Goal: Ask a question

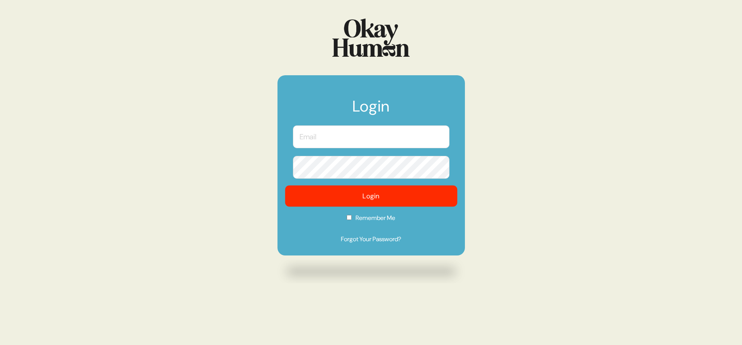
type input "[PERSON_NAME][EMAIL_ADDRESS][DOMAIN_NAME]"
click at [383, 190] on button "Login" at bounding box center [371, 196] width 172 height 21
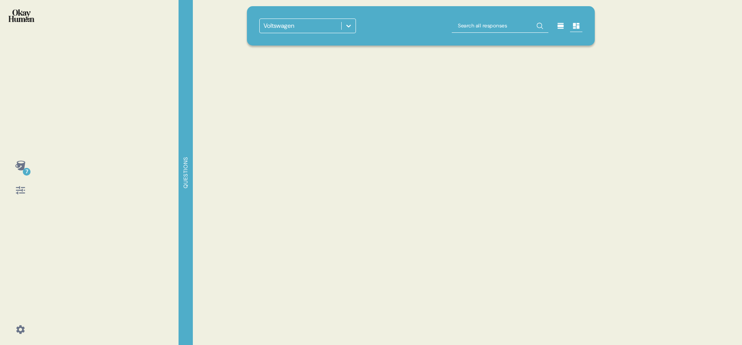
click at [340, 24] on div "Voltswagen" at bounding box center [301, 26] width 82 height 14
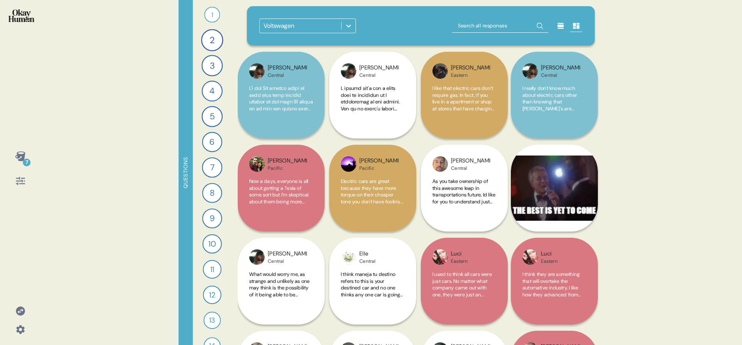
click at [328, 41] on div "Voltswagen" at bounding box center [421, 25] width 348 height 39
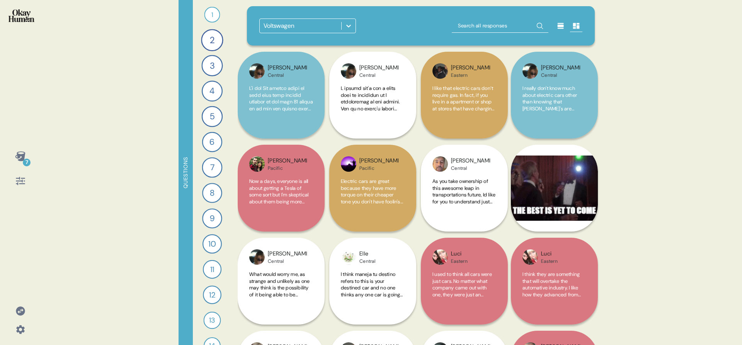
click at [331, 31] on div "Voltswagen" at bounding box center [301, 26] width 82 height 14
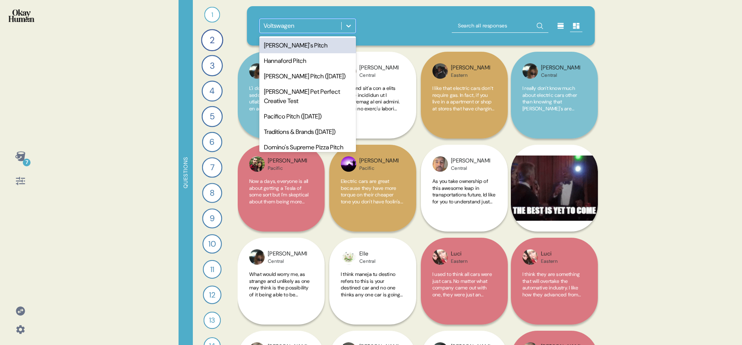
click at [326, 45] on div "[PERSON_NAME]'s Pitch" at bounding box center [307, 45] width 97 height 15
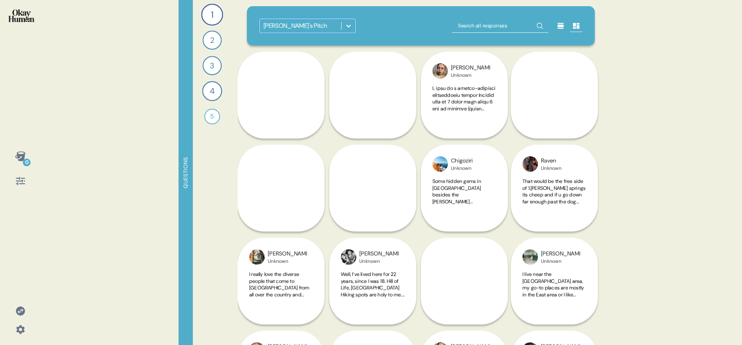
click at [413, 40] on div "option [PERSON_NAME]'s Pitch, selected. 0 results available. Select is focused …" at bounding box center [421, 25] width 348 height 39
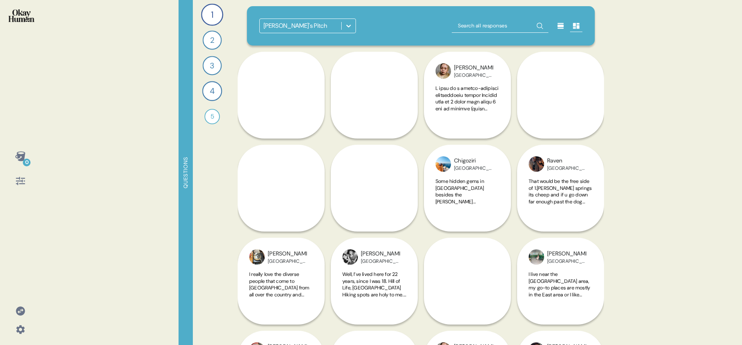
click at [186, 172] on div "Questions" at bounding box center [186, 172] width 14 height 345
click at [196, 173] on div "1 What are the hidden gems that make Austin feel like your Austin, the things t…" at bounding box center [212, 172] width 39 height 345
click at [186, 172] on div "Questions" at bounding box center [186, 172] width 14 height 345
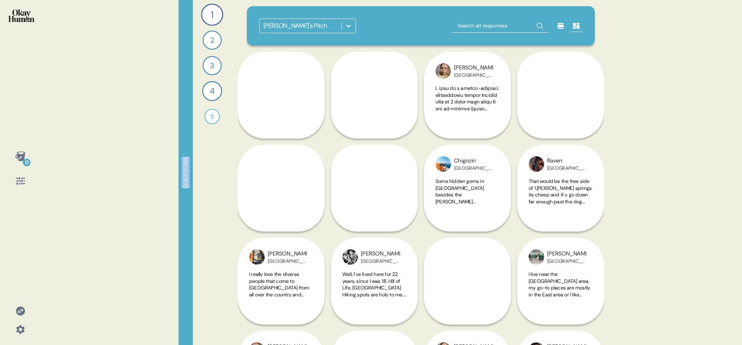
click at [186, 172] on div "Questions" at bounding box center [186, 172] width 14 height 345
click at [170, 176] on div "0 Questions 1 What are the hidden gems that make Austin feel like your Austin, …" at bounding box center [371, 172] width 742 height 345
